Goal: Task Accomplishment & Management: Manage account settings

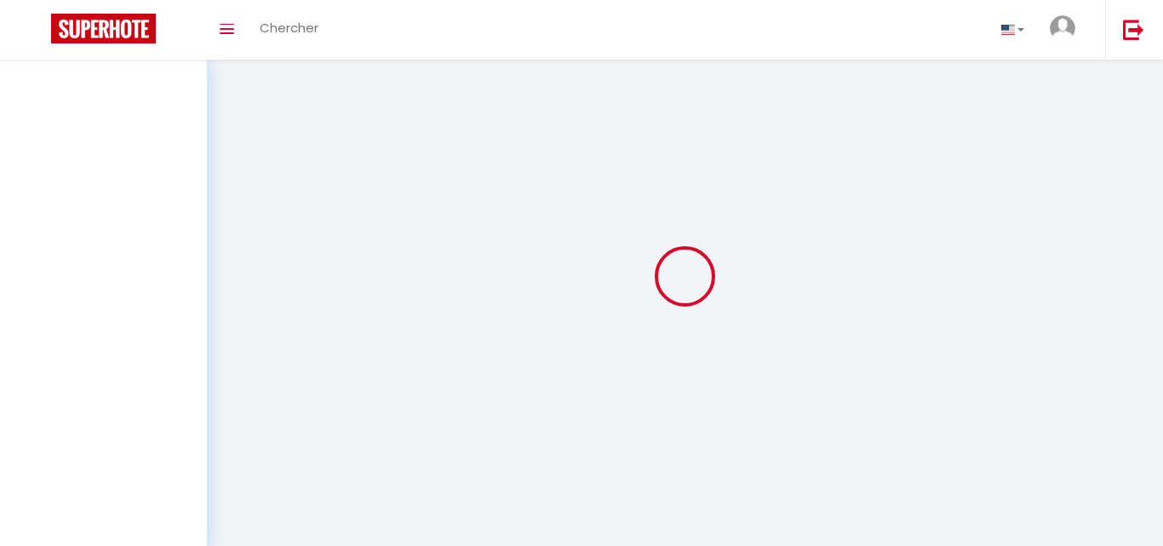
select select "not_cancelled"
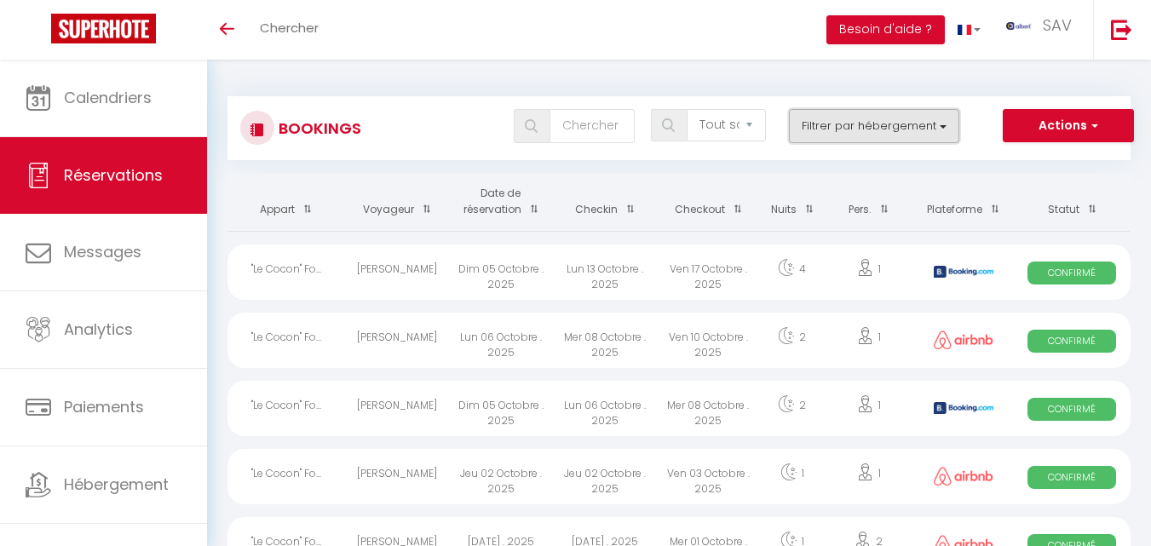
click at [933, 123] on button "Filtrer par hébergement" at bounding box center [874, 126] width 170 height 34
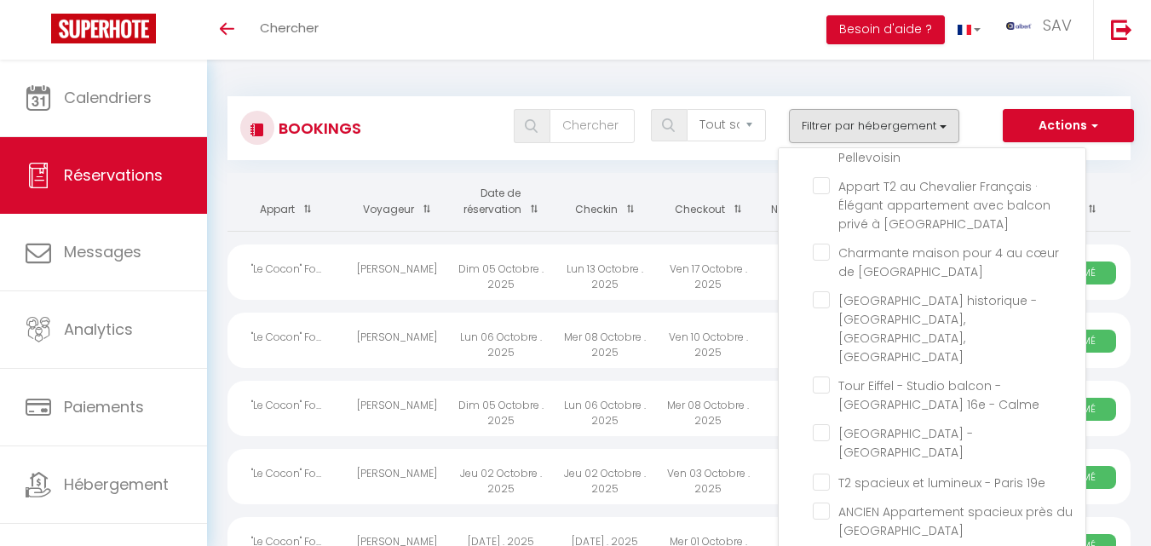
scroll to position [25930, 0]
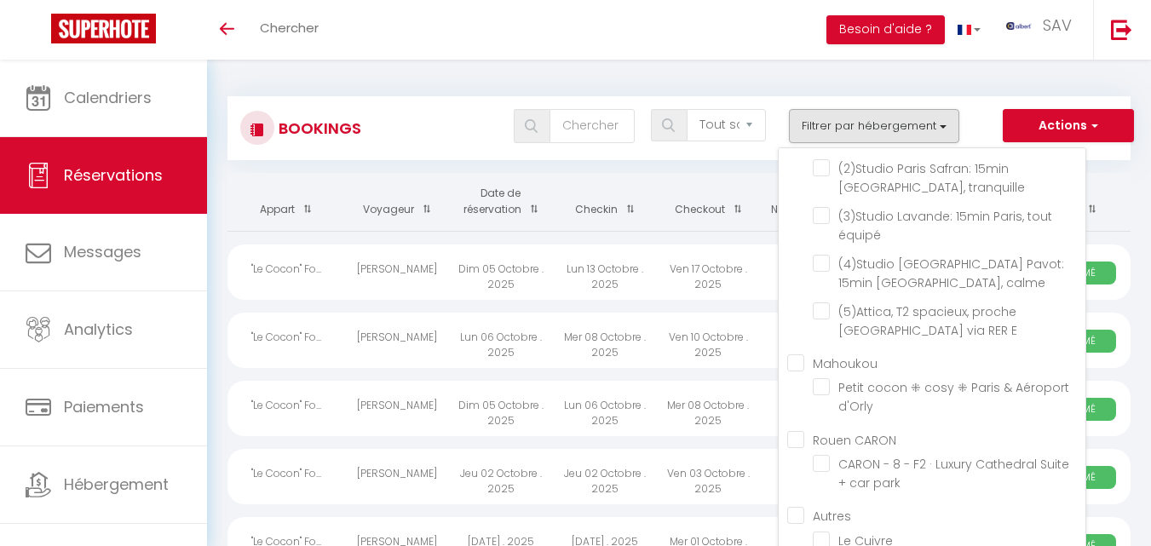
checkbox input "false"
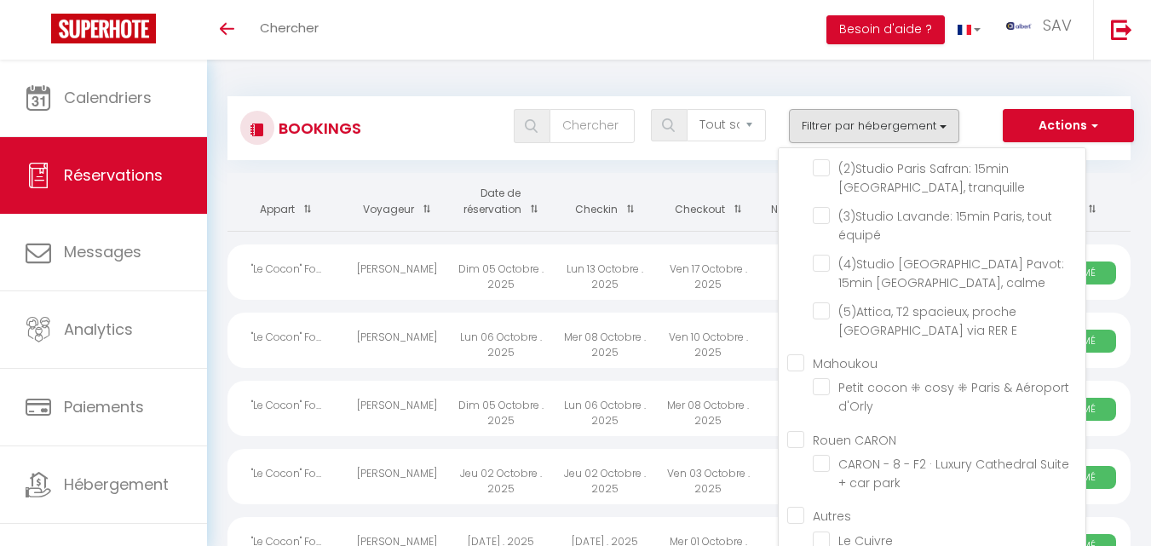
checkbox input "false"
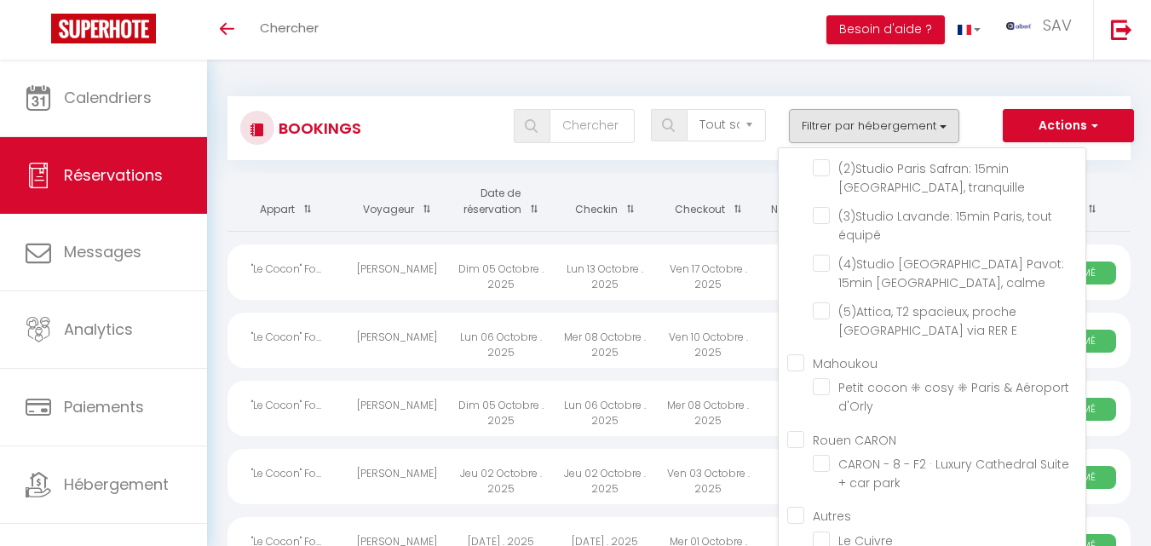
checkbox input "false"
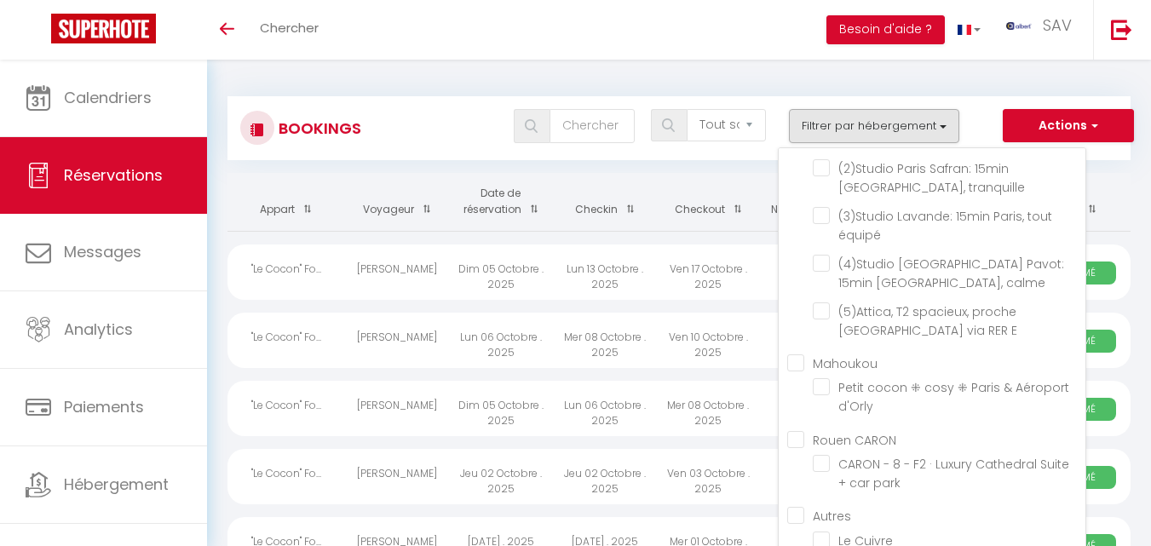
checkbox input "false"
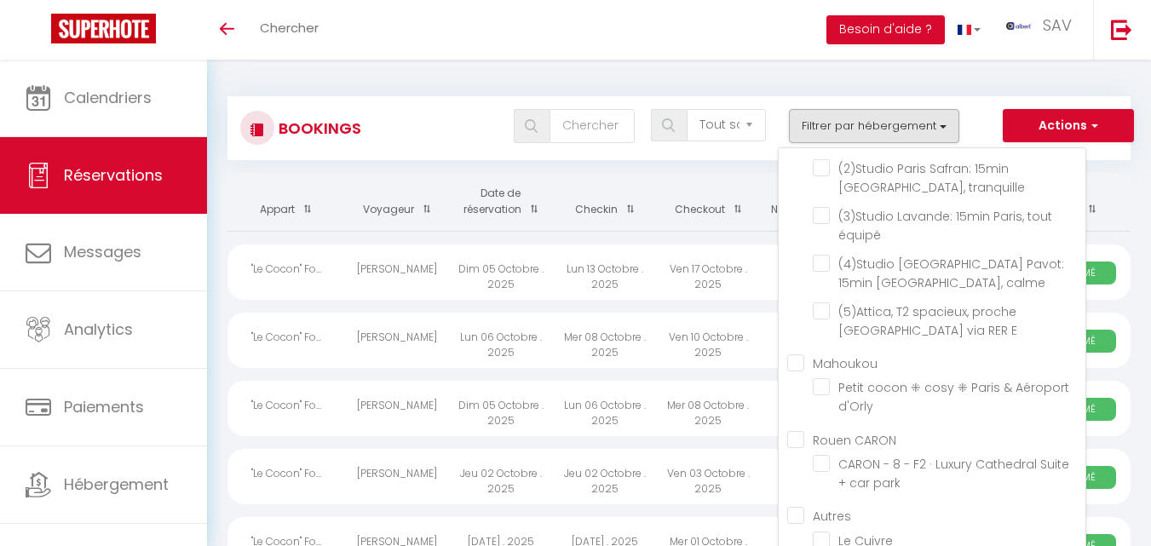
checkbox input "false"
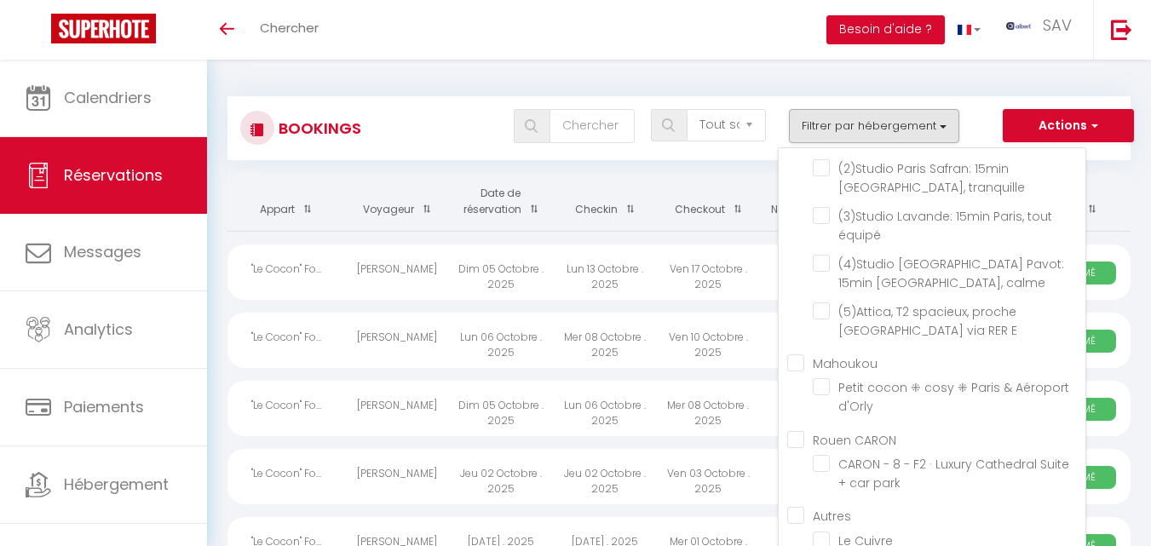
checkbox input "false"
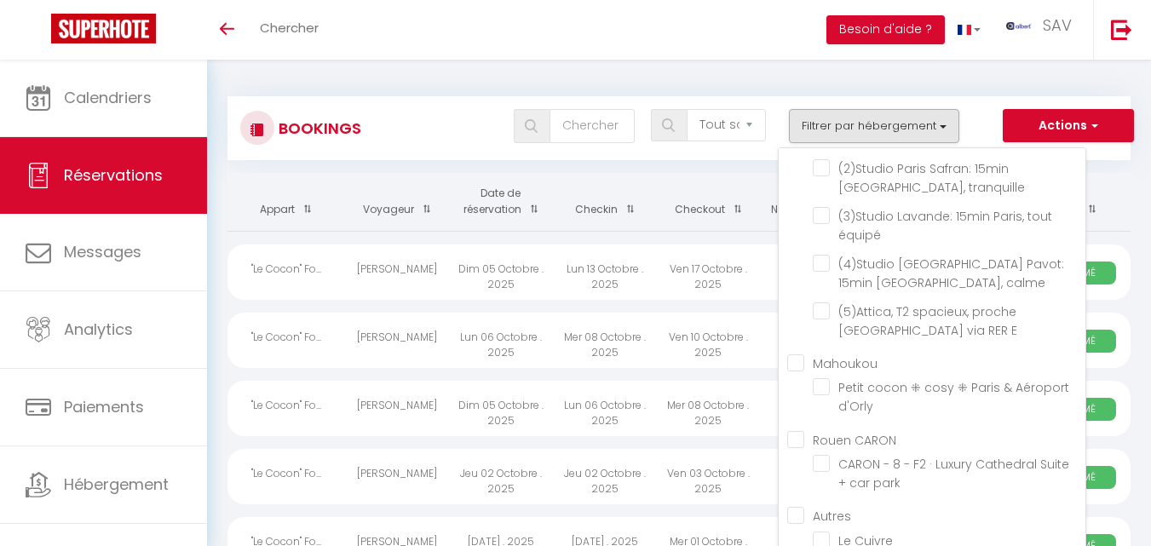
checkbox input "false"
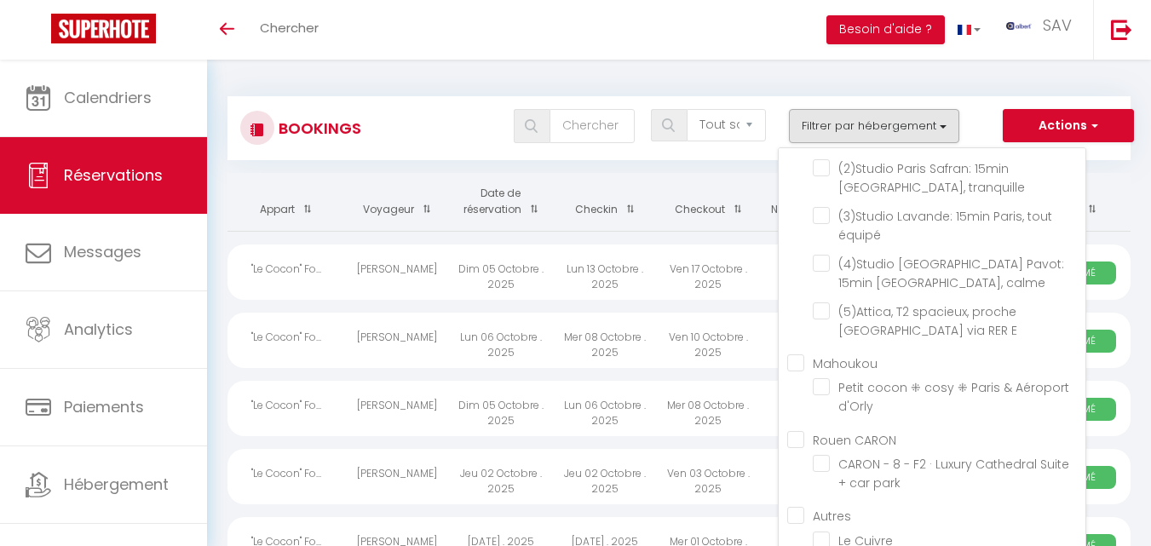
checkbox input "false"
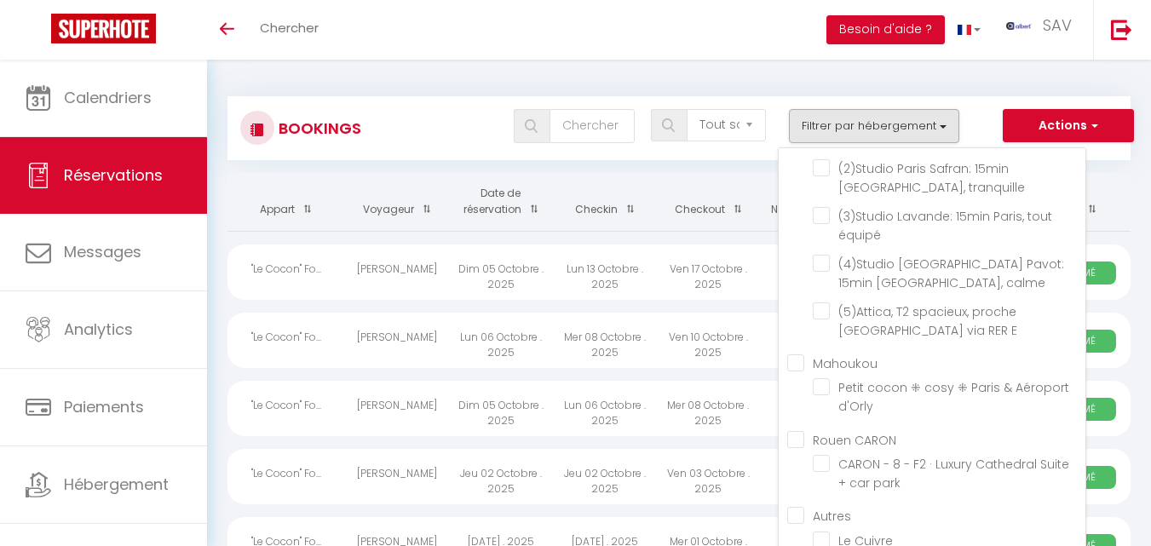
checkbox input "false"
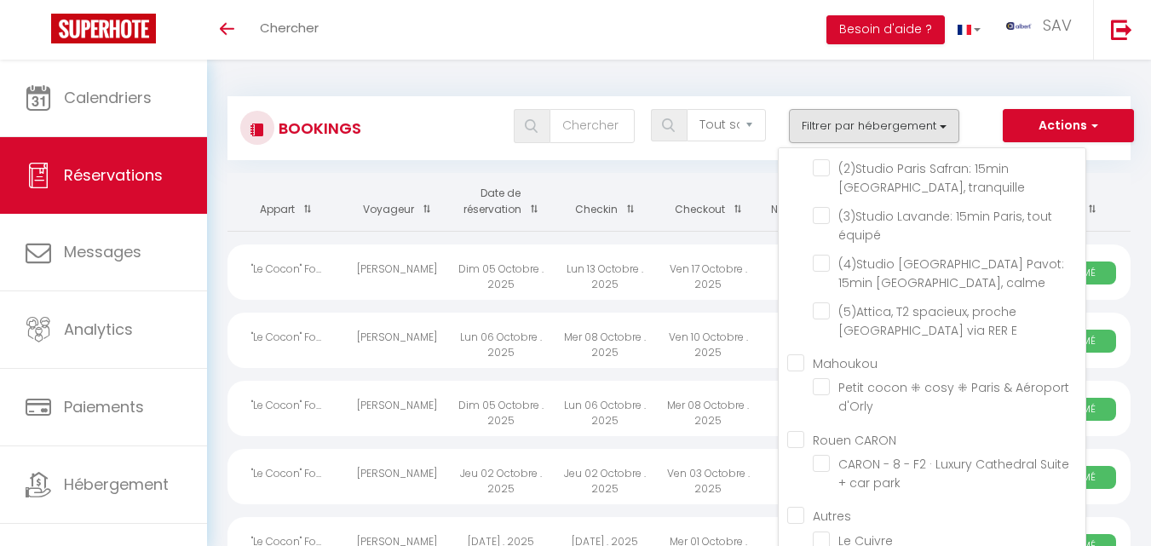
checkbox input "false"
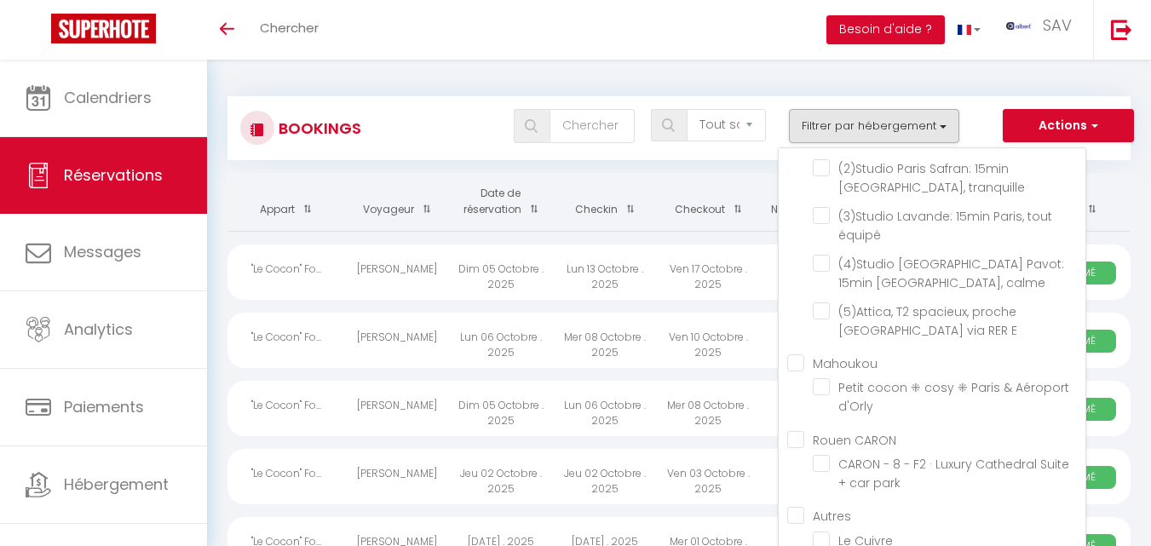
checkbox input "false"
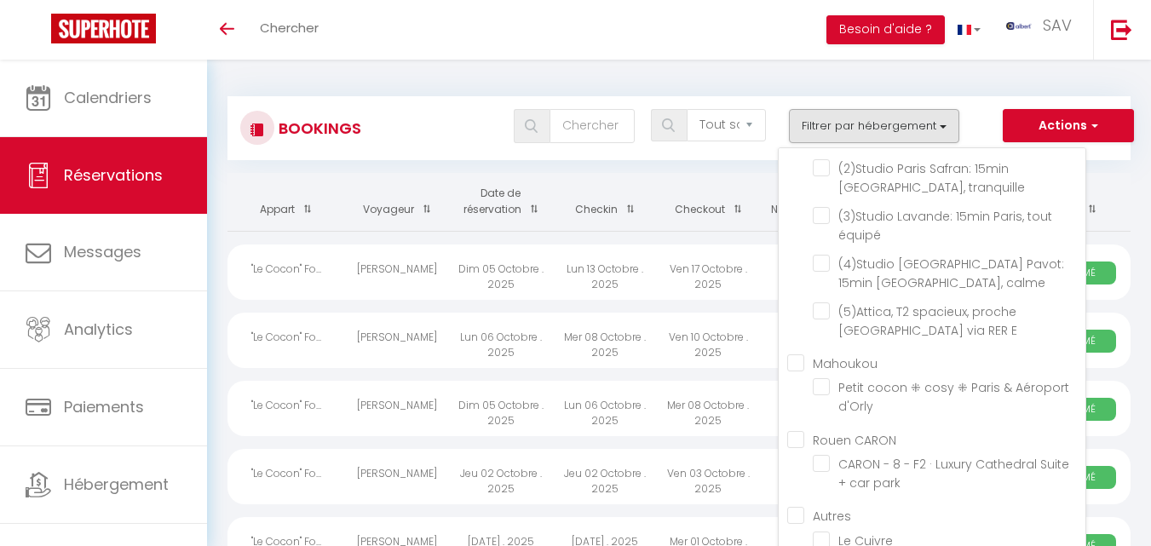
checkbox input "false"
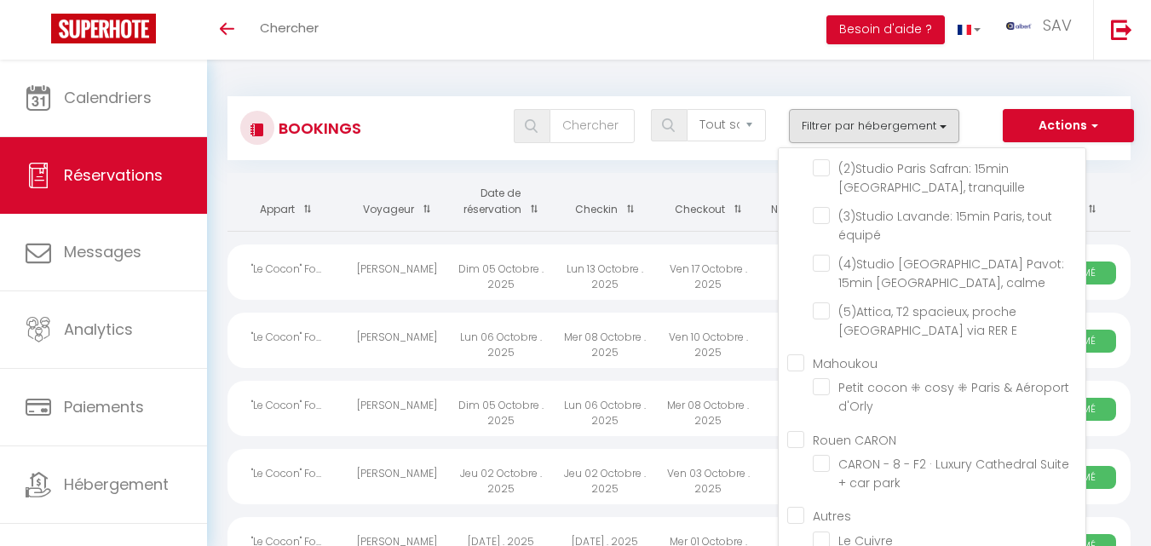
checkbox input "false"
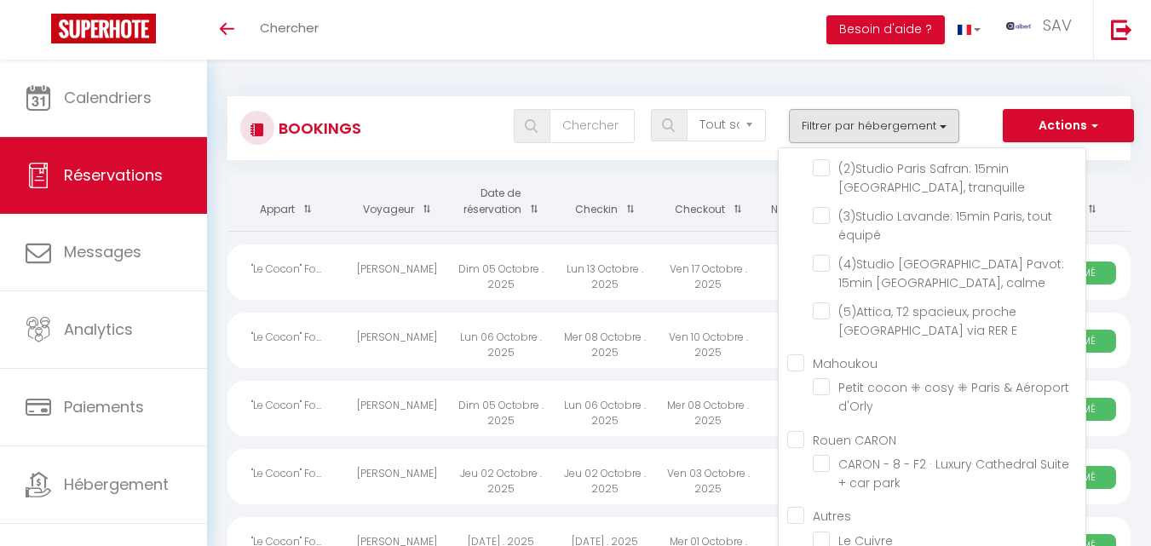
checkbox input "false"
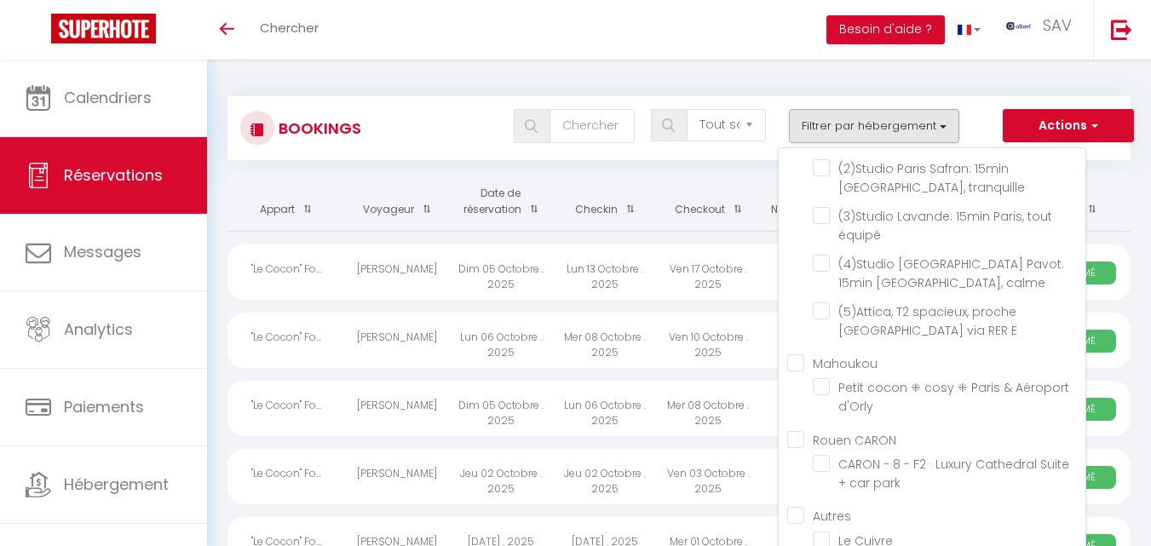
checkbox input "false"
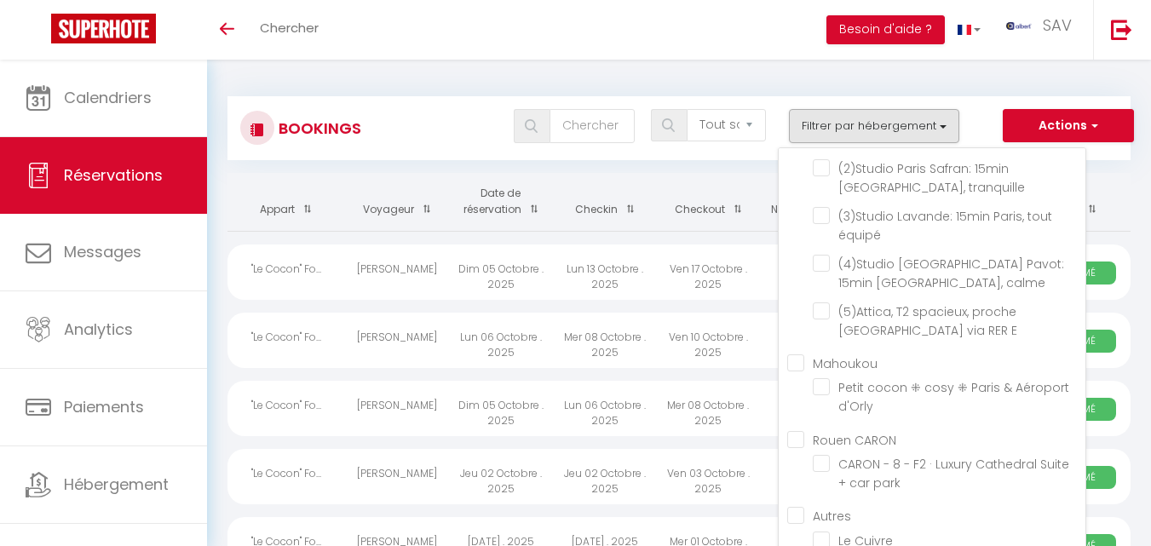
checkbox input "false"
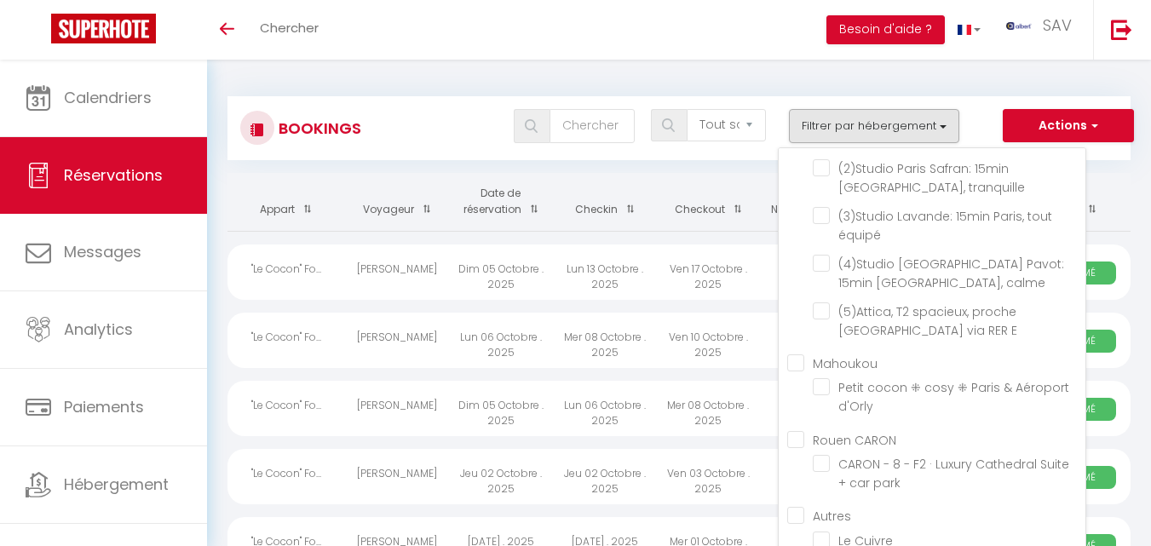
checkbox input "false"
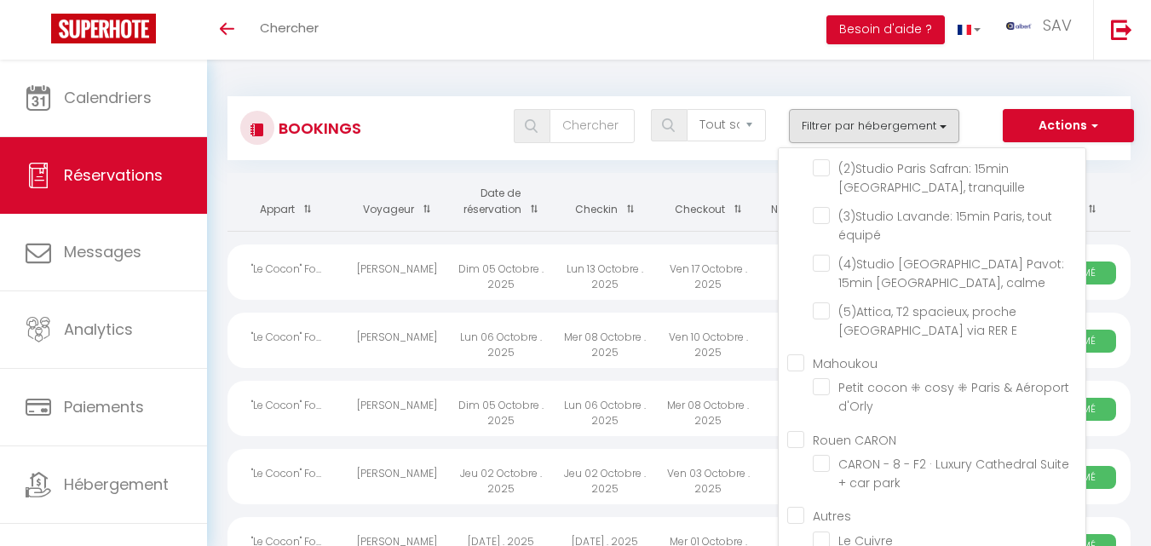
checkbox input "false"
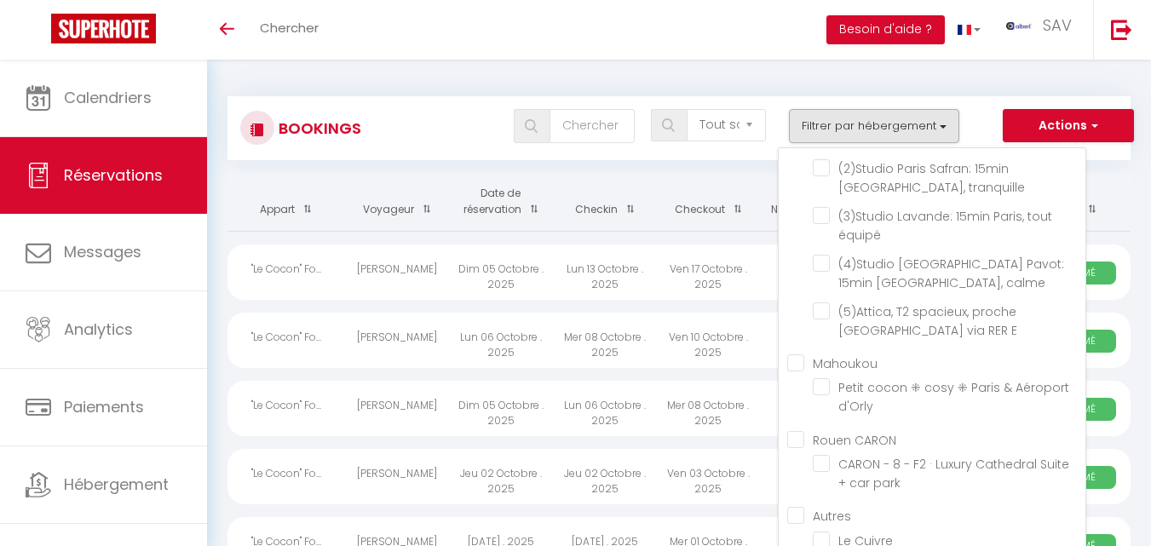
checkbox input "false"
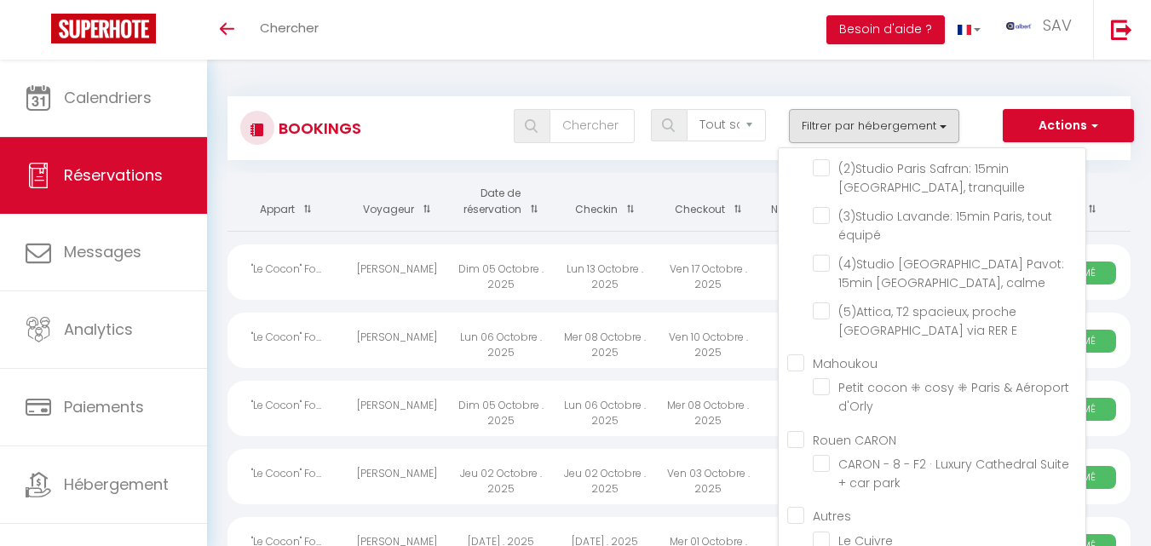
checkbox input "false"
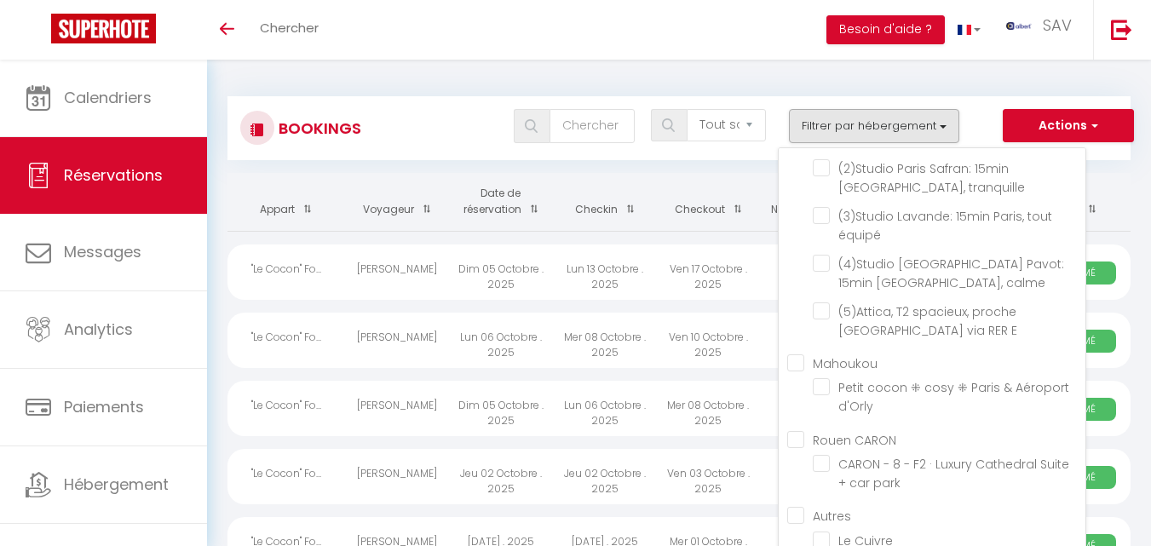
checkbox input "false"
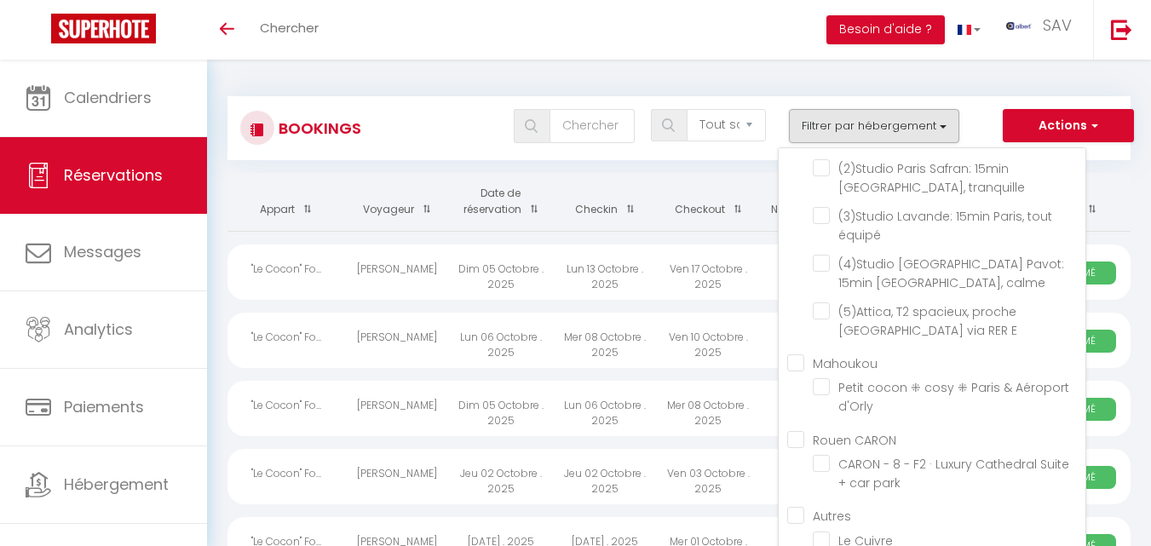
checkbox input "false"
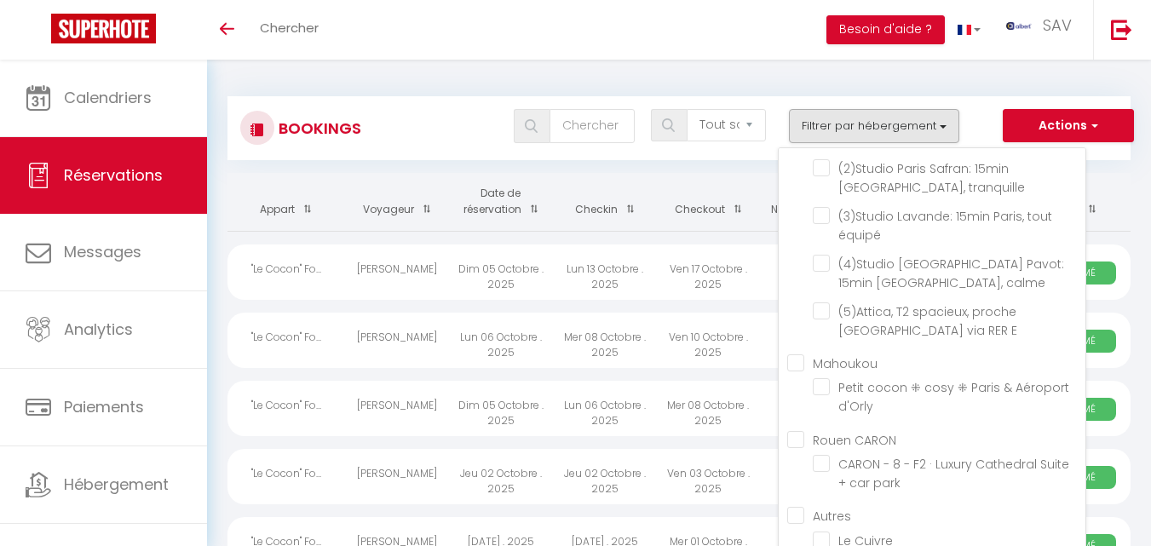
checkbox input "false"
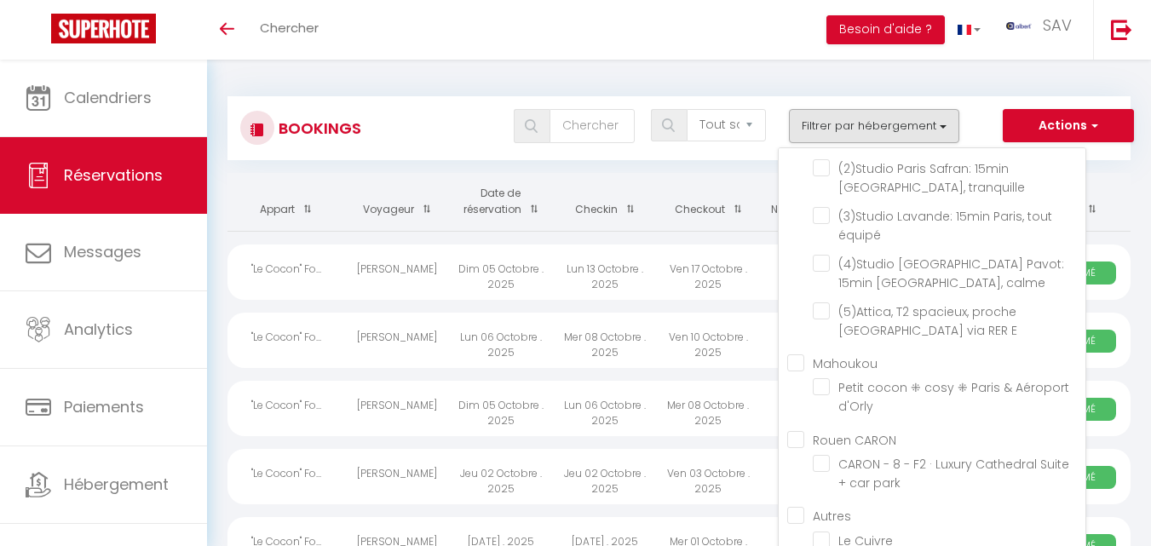
checkbox input "false"
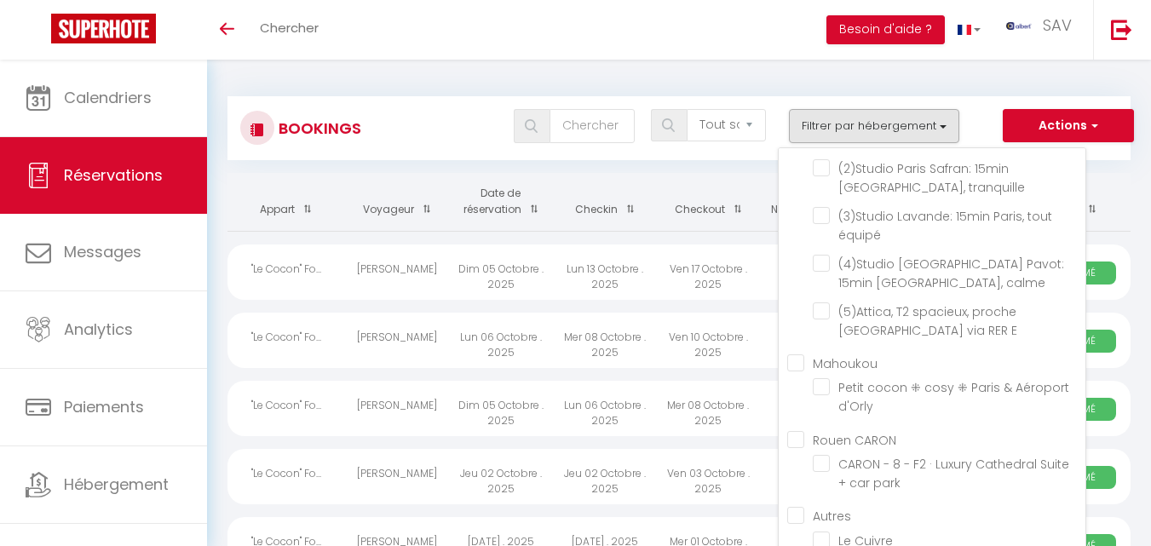
checkbox input "false"
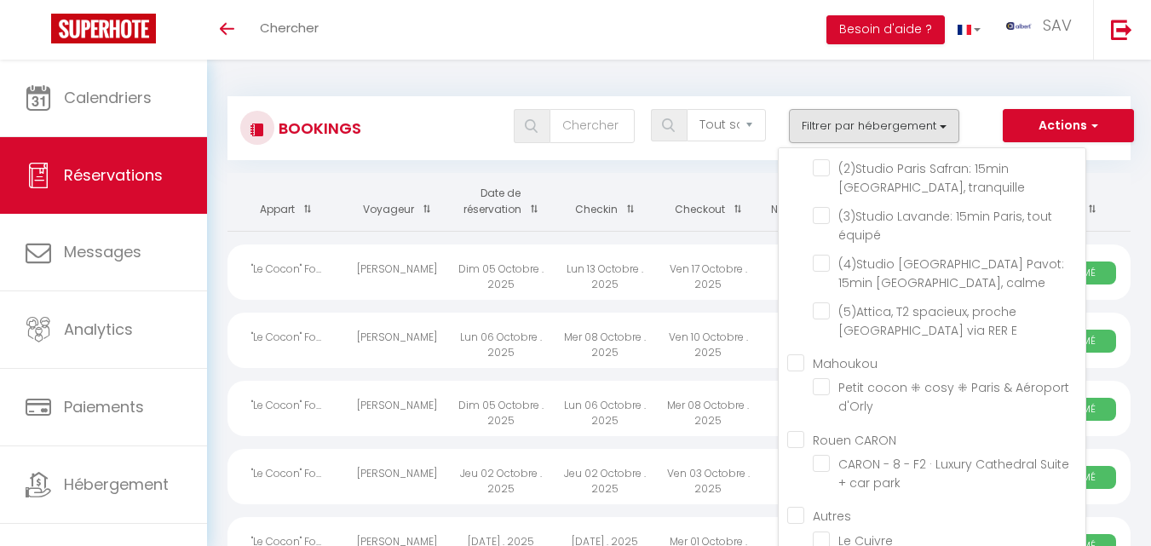
checkbox input "false"
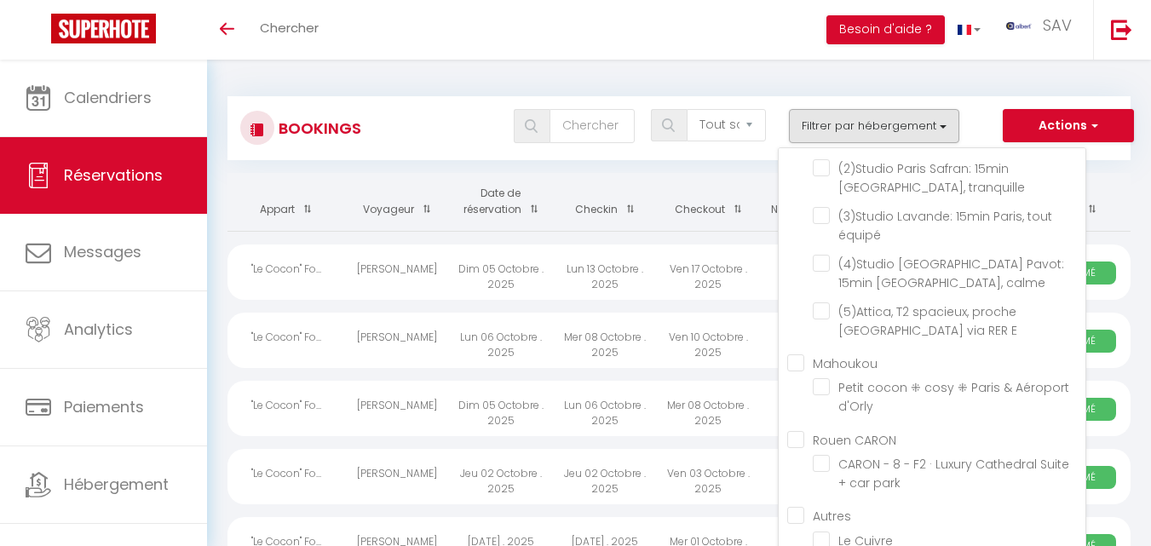
checkbox input "false"
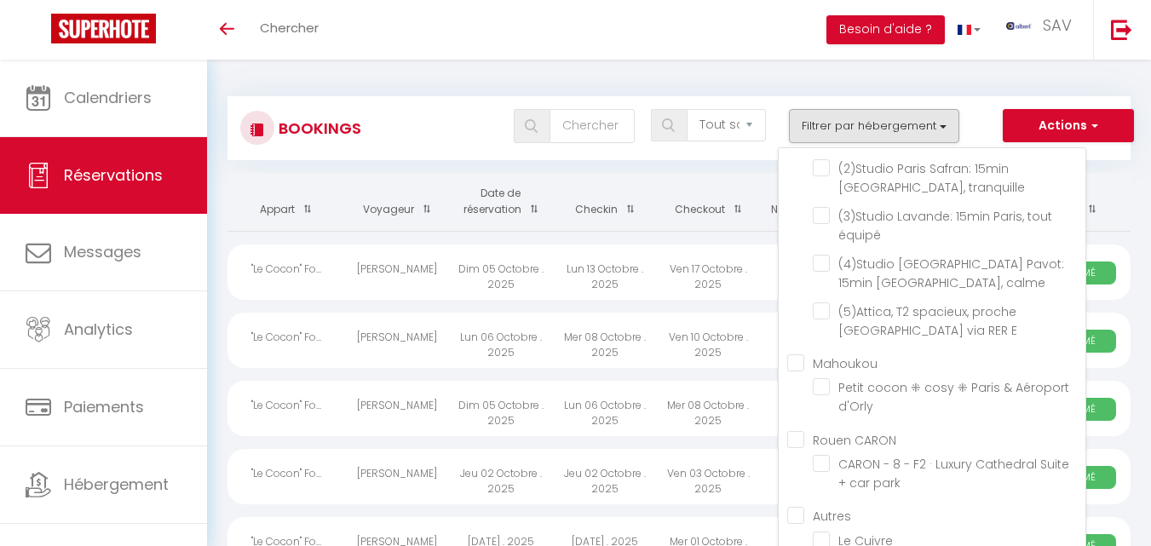
checkbox input "false"
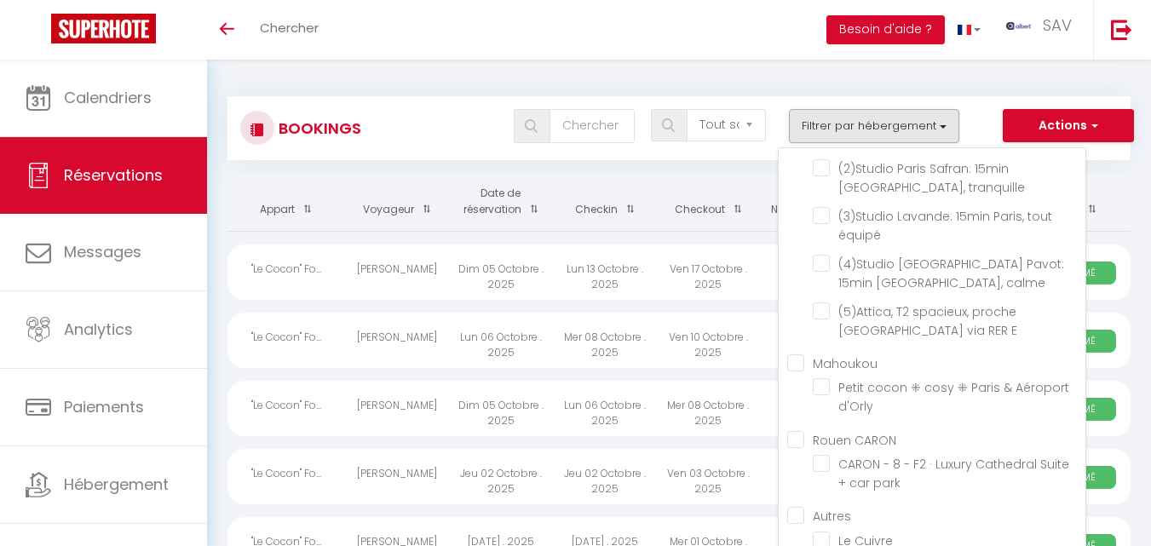
checkbox input "false"
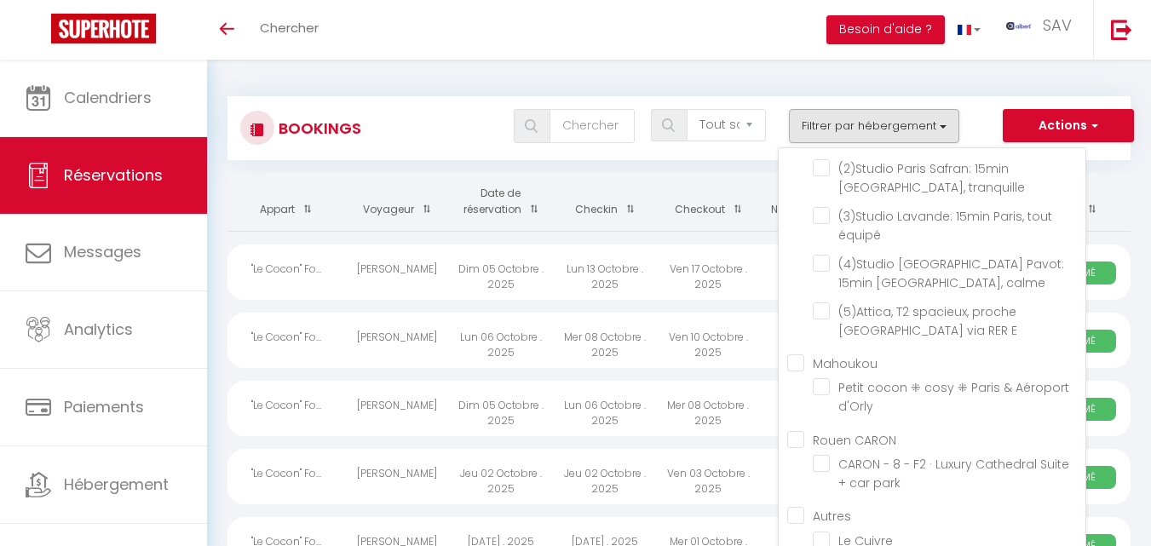
checkbox input "false"
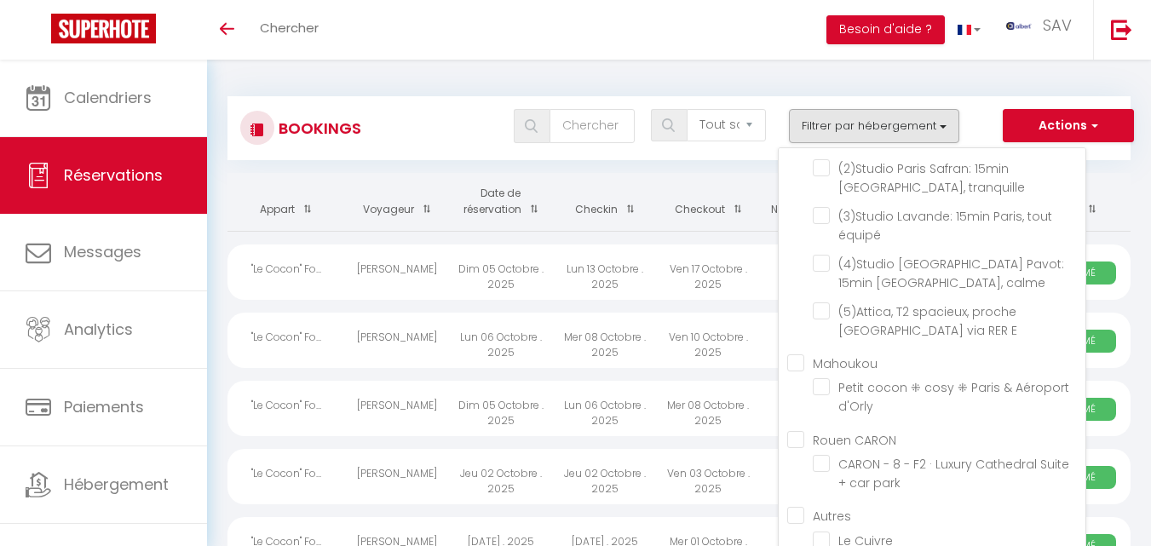
checkbox input "false"
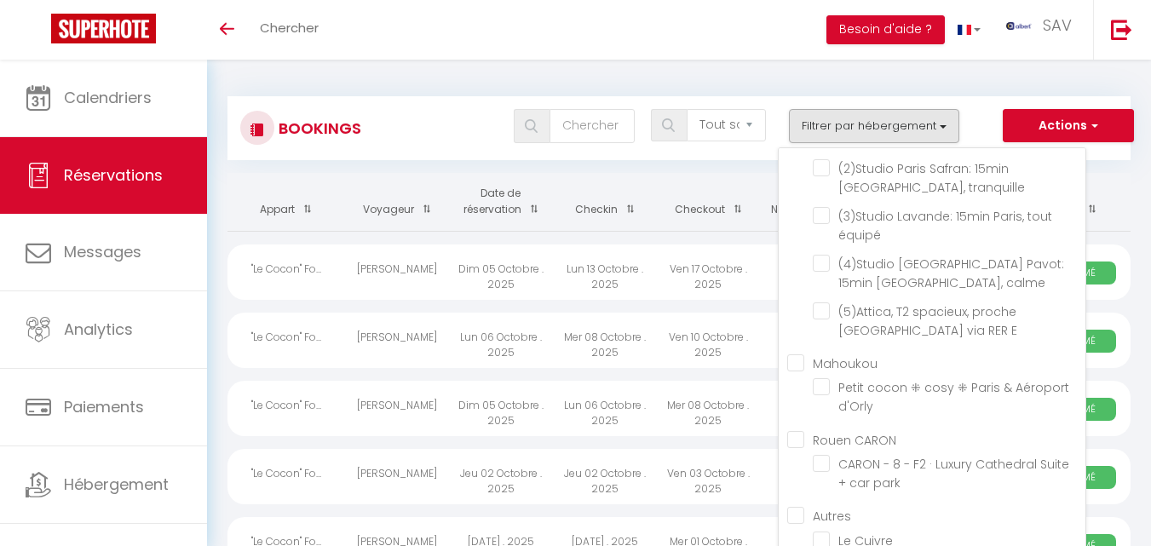
checkbox input "false"
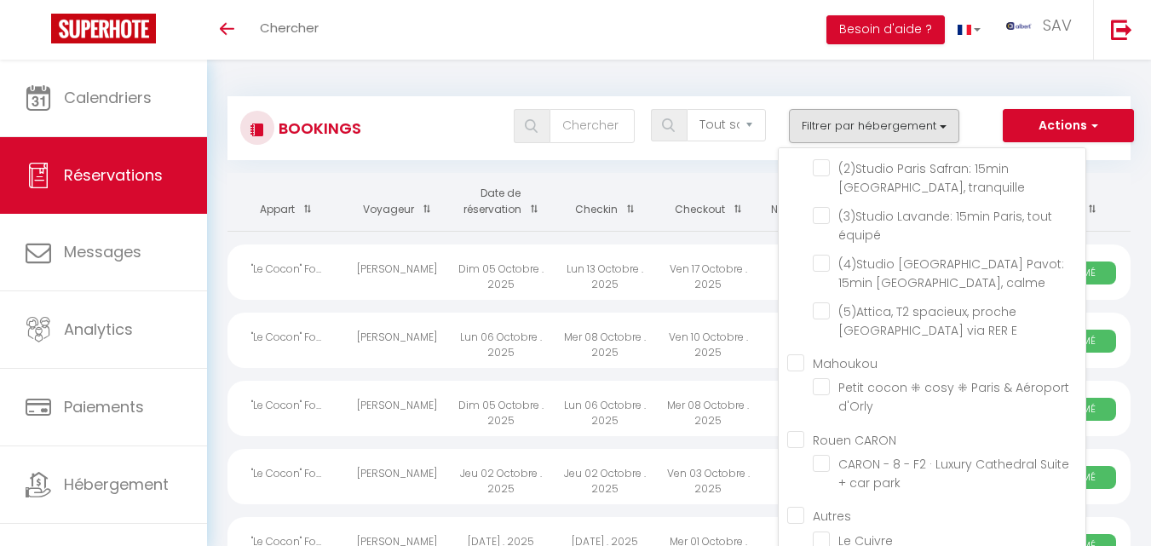
checkbox input "false"
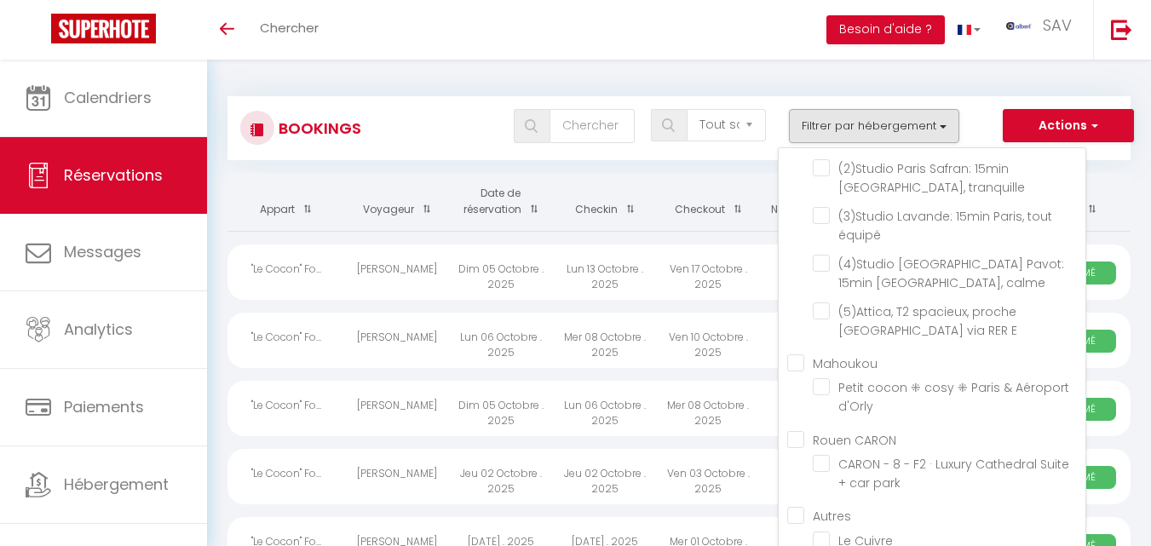
checkbox input "false"
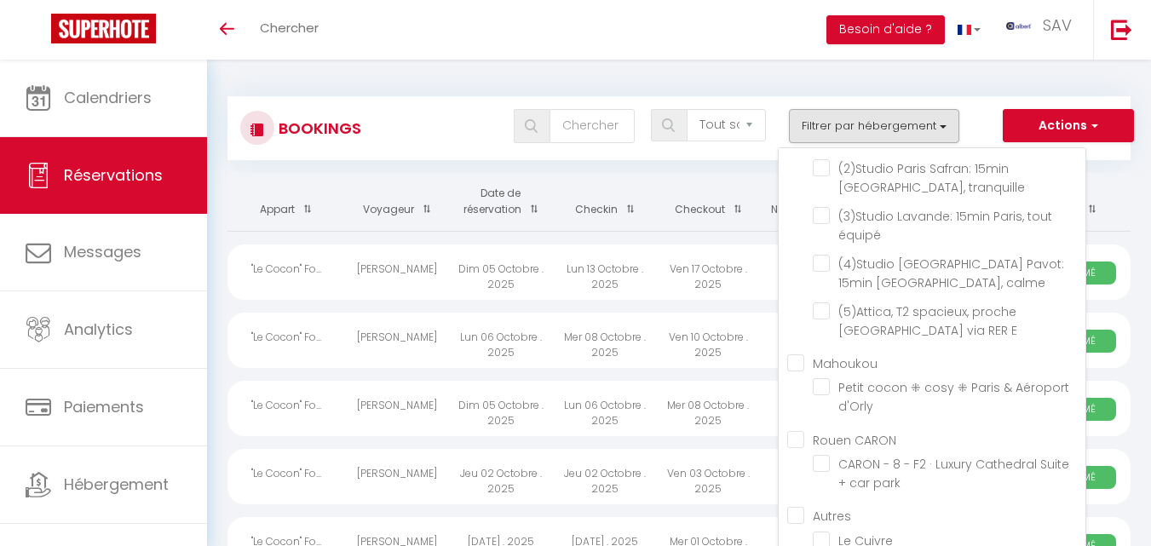
checkbox input "false"
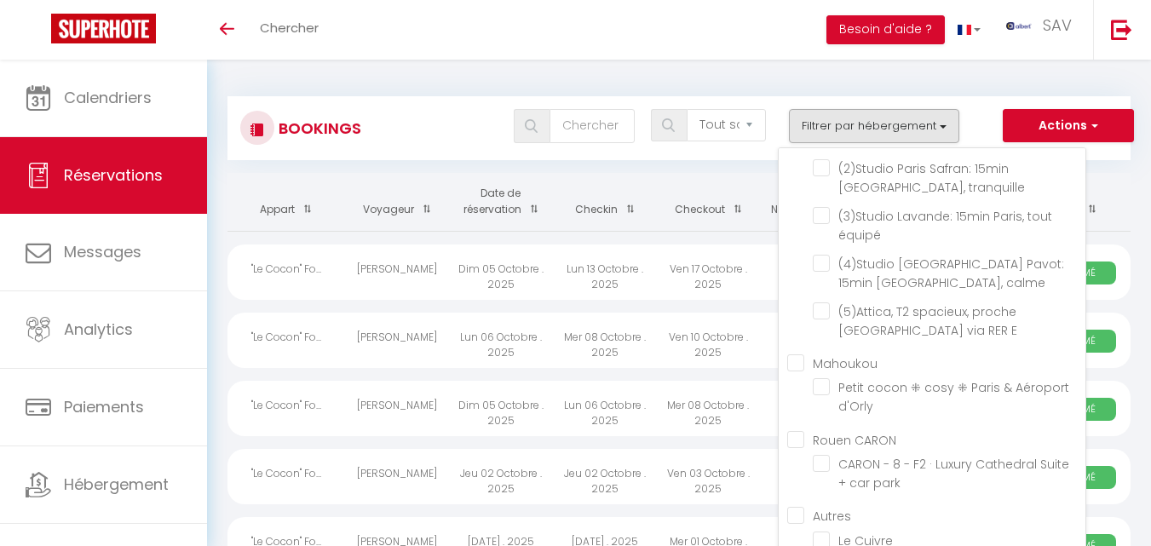
checkbox input "false"
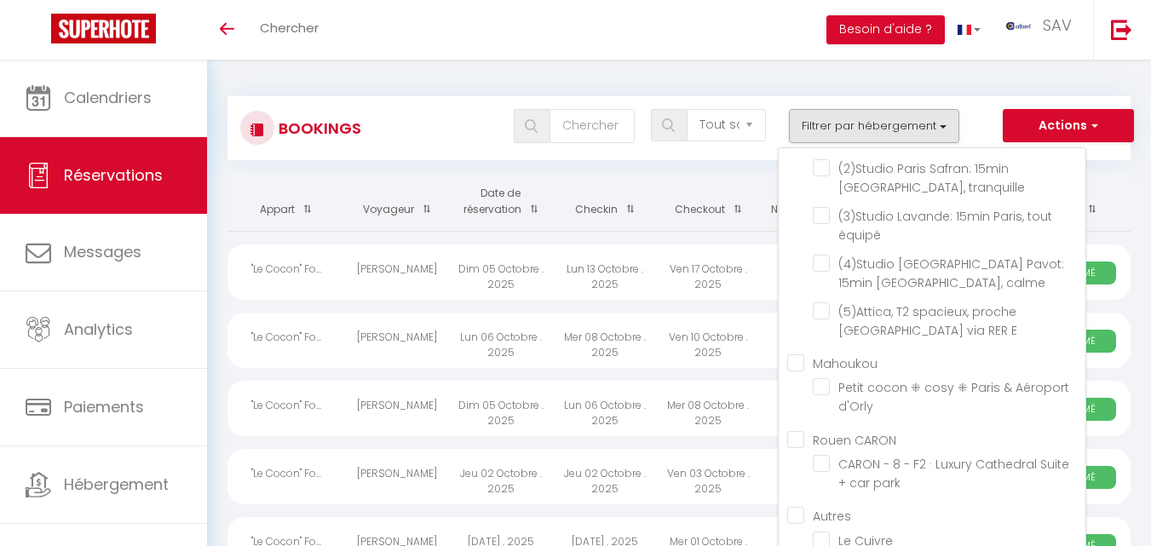
checkbox input "false"
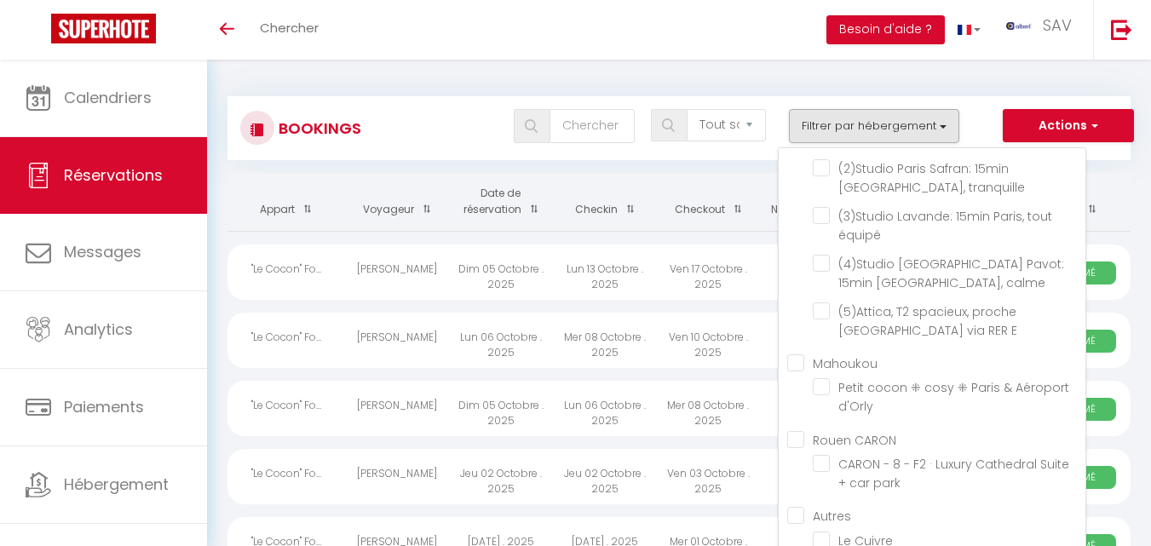
checkbox input "false"
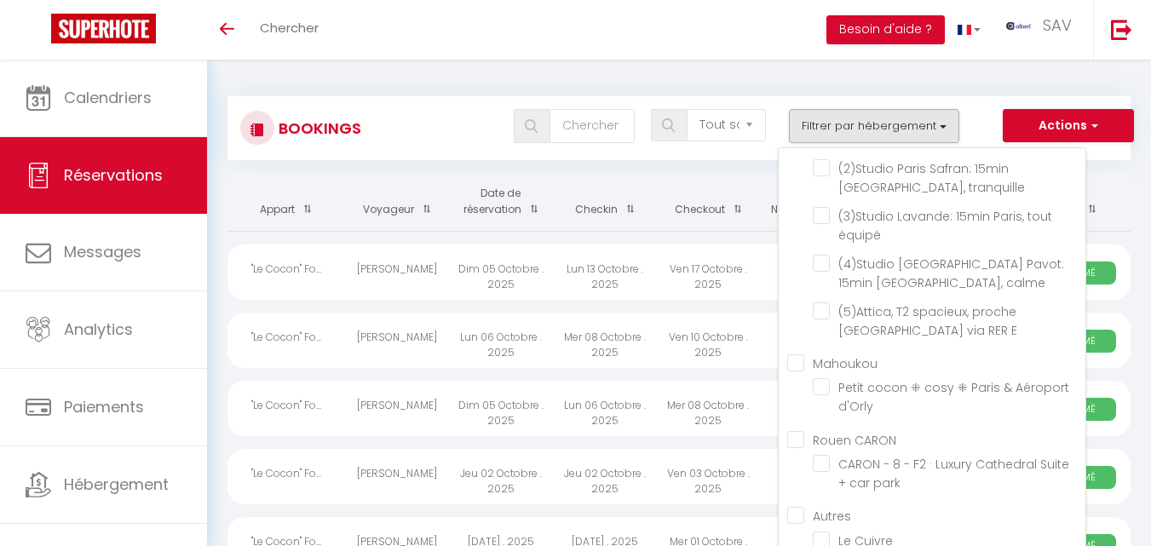
checkbox input "false"
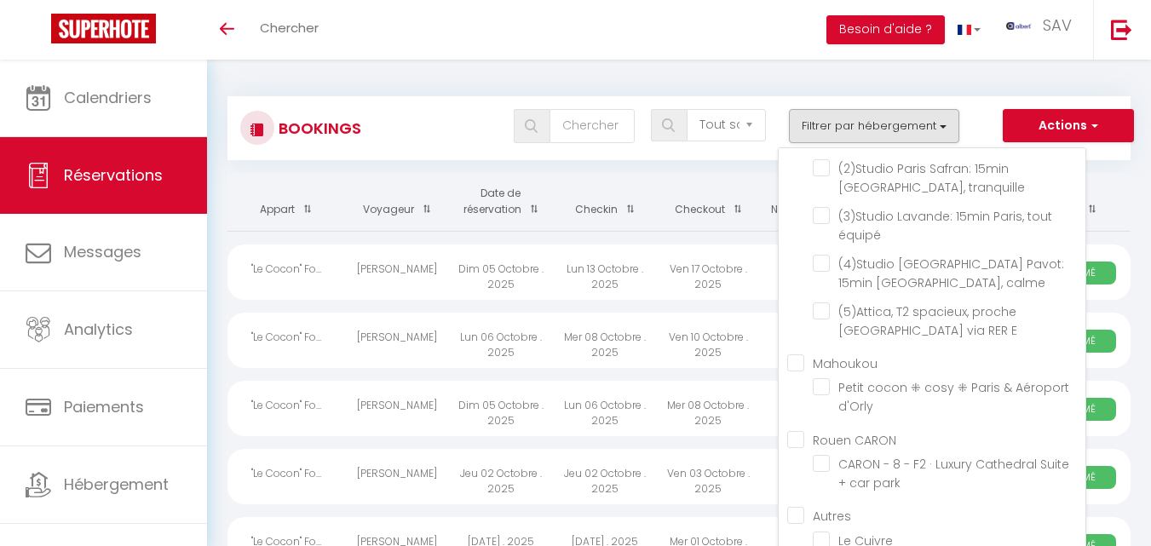
checkbox input "false"
